Goal: Check status: Check status

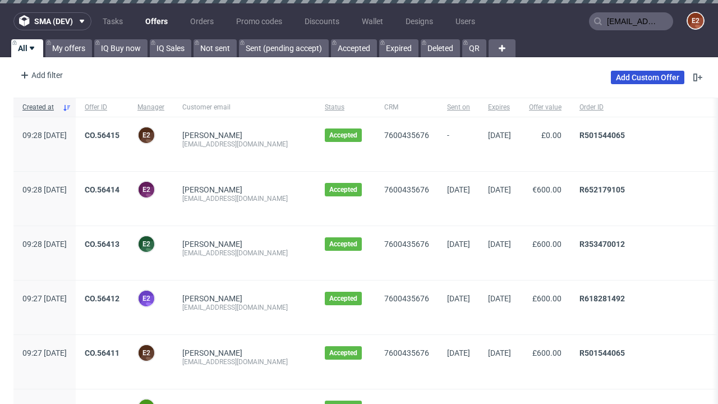
type input "[EMAIL_ADDRESS][DOMAIN_NAME]"
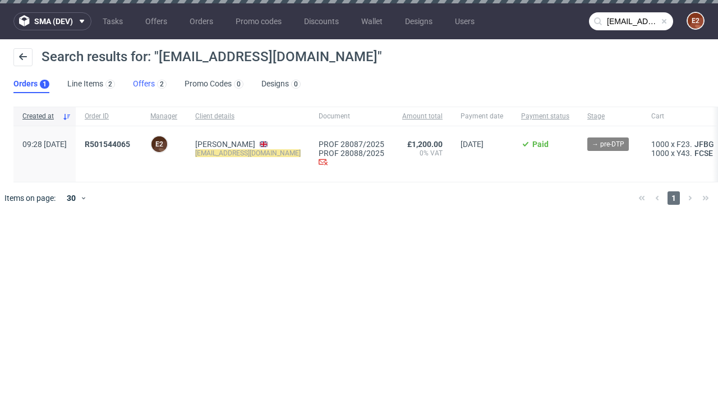
click at [150, 84] on link "Offers 2" at bounding box center [150, 84] width 34 height 18
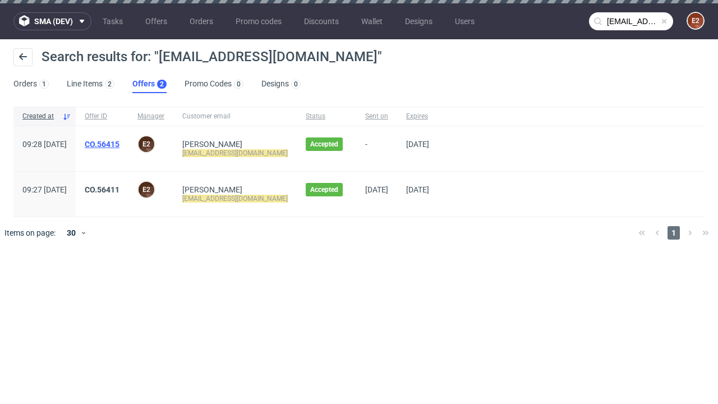
click at [119, 144] on link "CO.56415" at bounding box center [102, 144] width 35 height 9
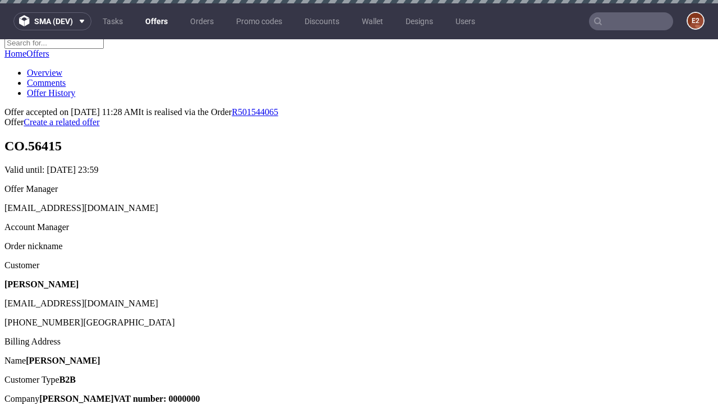
scroll to position [3, 0]
